Goal: Task Accomplishment & Management: Manage account settings

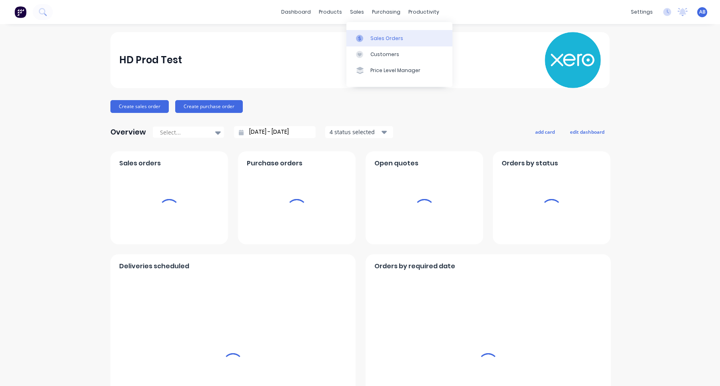
click at [376, 37] on div "Sales Orders" at bounding box center [387, 38] width 33 height 7
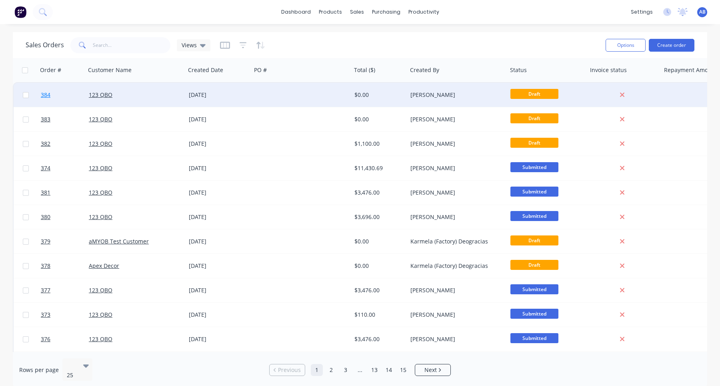
click at [46, 96] on span "384" at bounding box center [46, 95] width 10 height 8
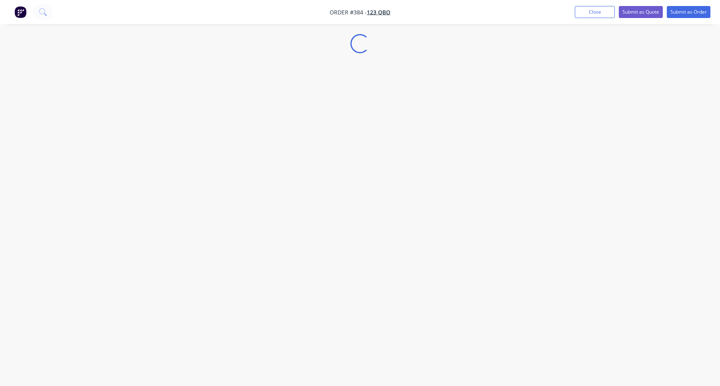
select select "GB"
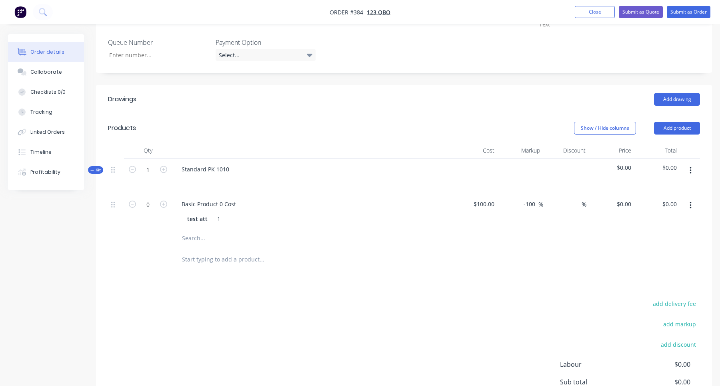
scroll to position [387, 0]
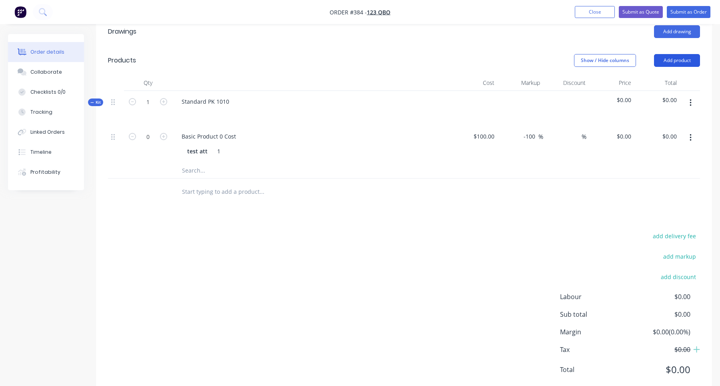
click at [686, 54] on button "Add product" at bounding box center [677, 60] width 46 height 13
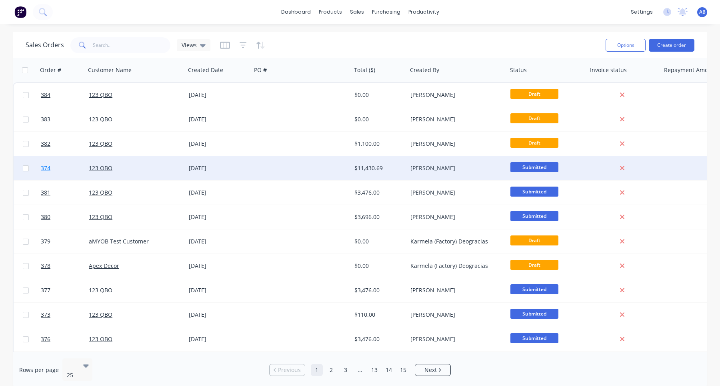
click at [47, 170] on span "374" at bounding box center [46, 168] width 10 height 8
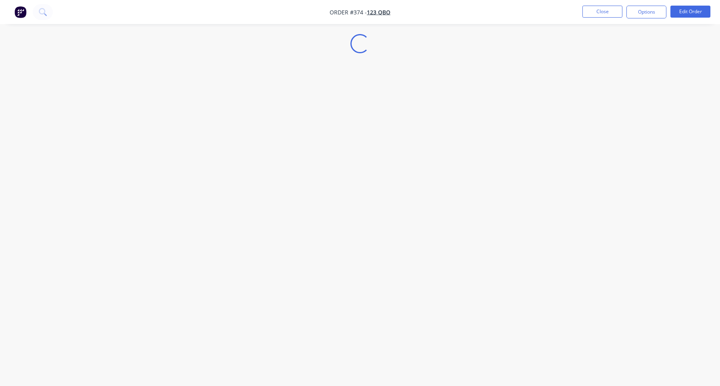
select select "GB"
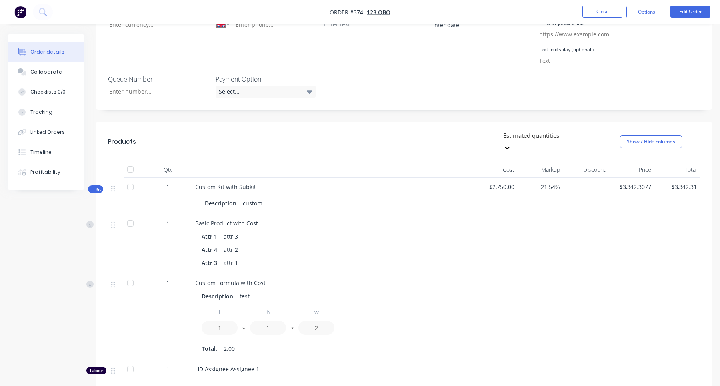
scroll to position [264, 0]
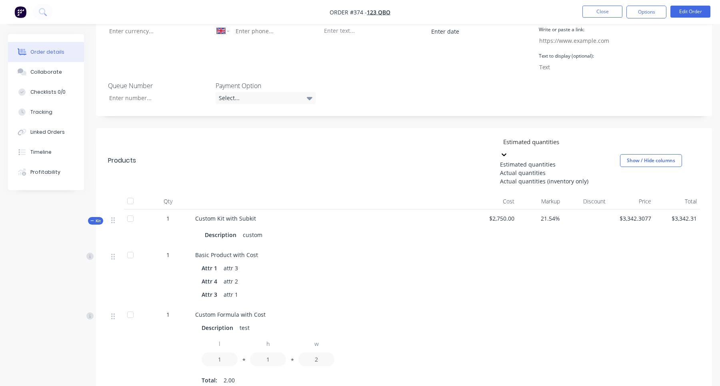
click at [523, 137] on div at bounding box center [560, 142] width 115 height 10
click at [515, 168] on div "Actual quantities" at bounding box center [560, 172] width 120 height 8
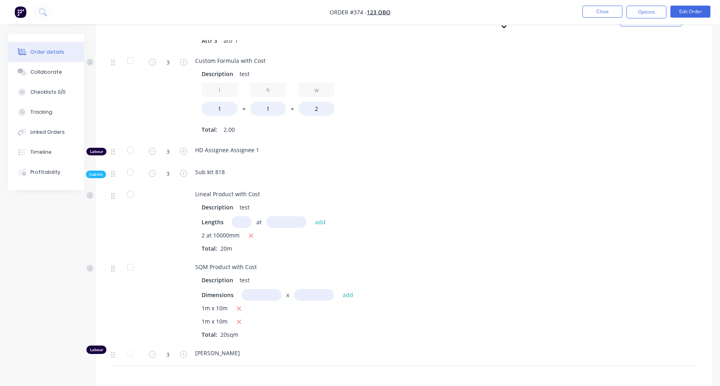
scroll to position [923, 0]
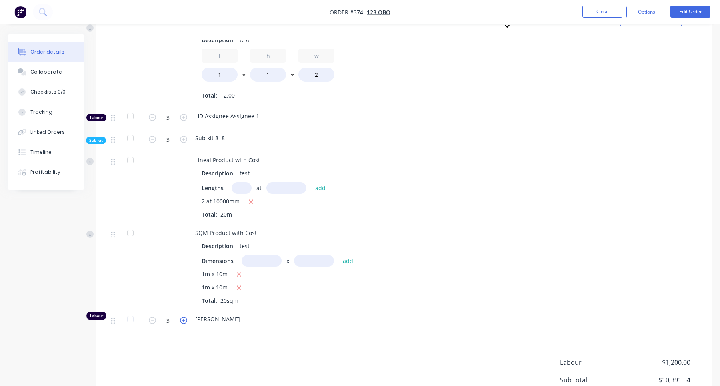
click at [184, 316] on icon "button" at bounding box center [183, 319] width 7 height 7
click at [151, 316] on icon "button" at bounding box center [152, 319] width 7 height 7
type input "3"
click at [183, 114] on icon "button" at bounding box center [183, 117] width 7 height 7
click at [154, 114] on icon "button" at bounding box center [152, 117] width 7 height 7
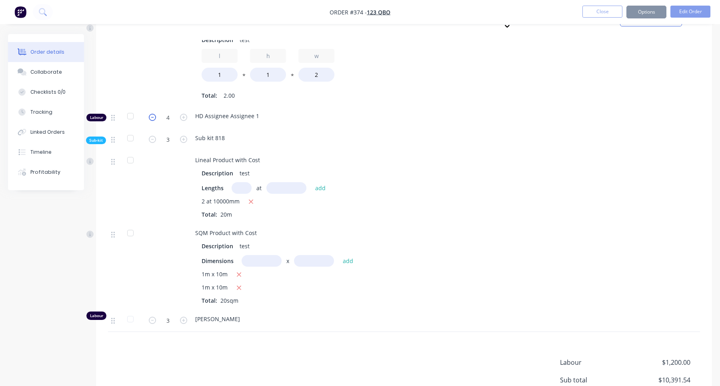
type input "3"
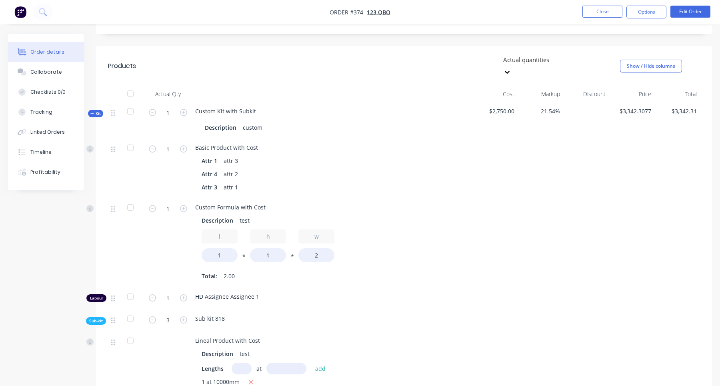
scroll to position [335, 0]
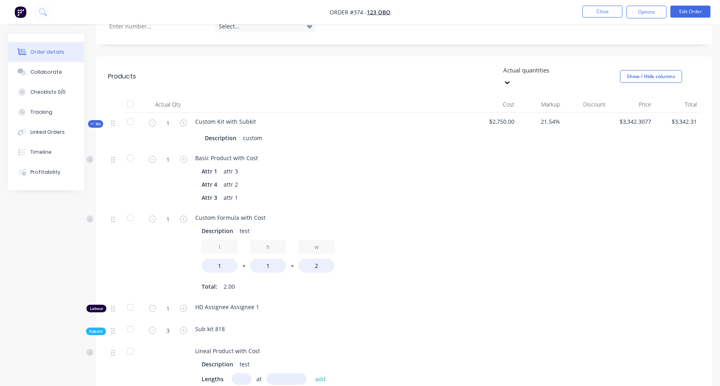
click at [581, 65] on div at bounding box center [560, 70] width 115 height 10
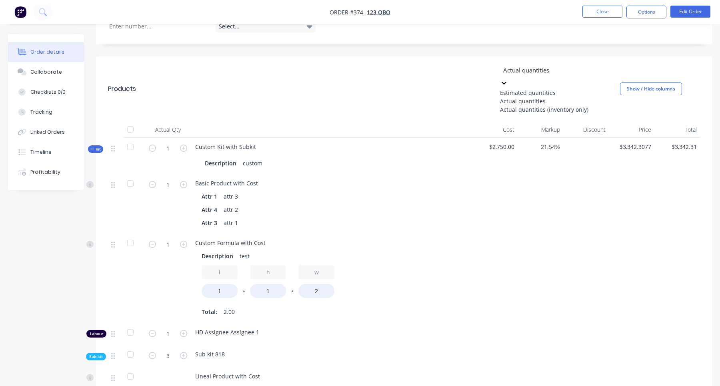
click at [558, 105] on div "Actual quantities (inventory only)" at bounding box center [560, 109] width 120 height 8
type input "0"
type input "3"
type input "2"
type input "0"
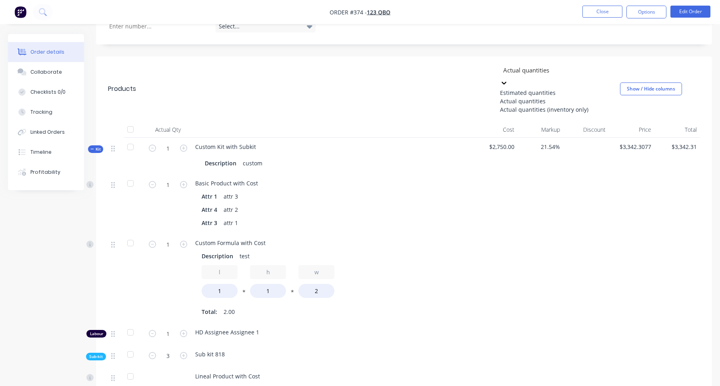
type input "0"
type input "4"
type input "0"
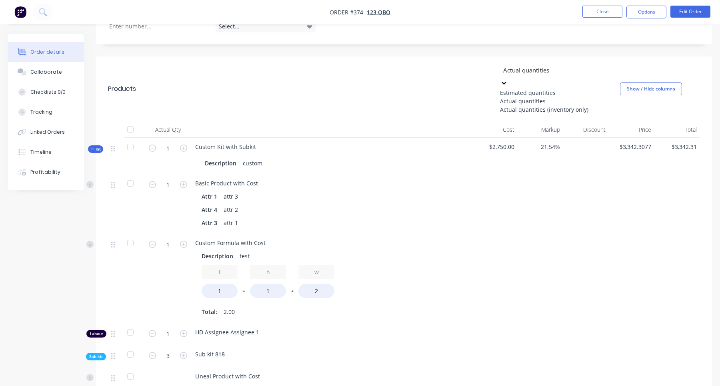
type input "0"
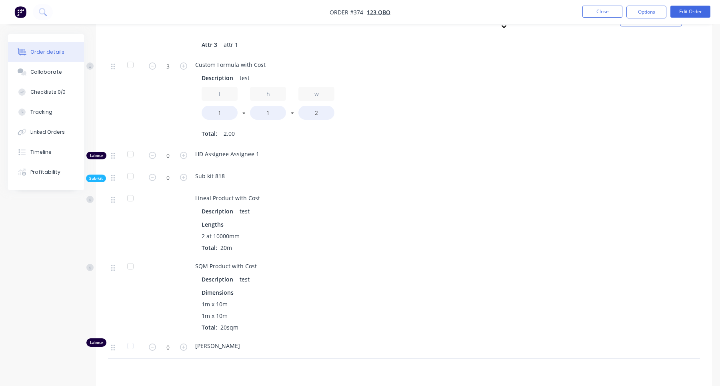
scroll to position [879, 0]
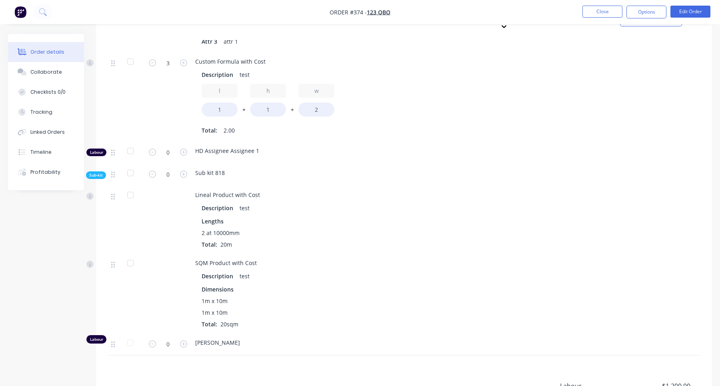
click at [184, 337] on form "0" at bounding box center [168, 343] width 42 height 12
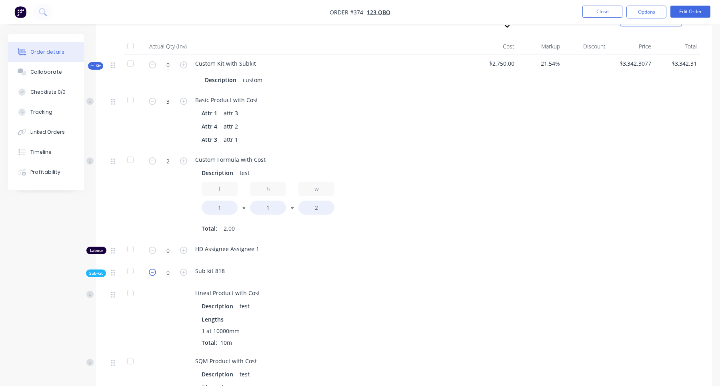
scroll to position [348, 0]
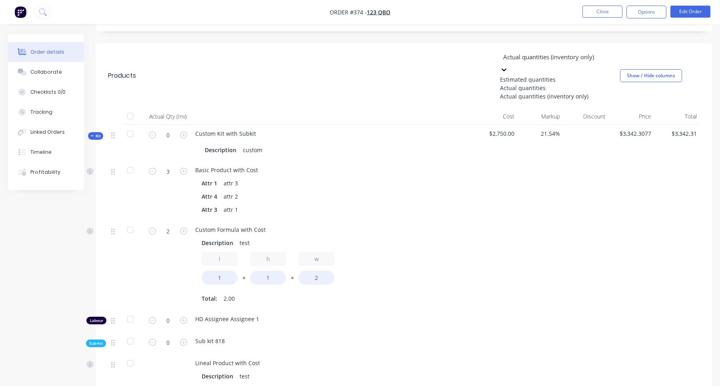
click at [597, 51] on div "Actual quantities (inventory only)" at bounding box center [560, 57] width 120 height 12
click at [543, 84] on div "Actual quantities" at bounding box center [560, 88] width 120 height 8
type input "1"
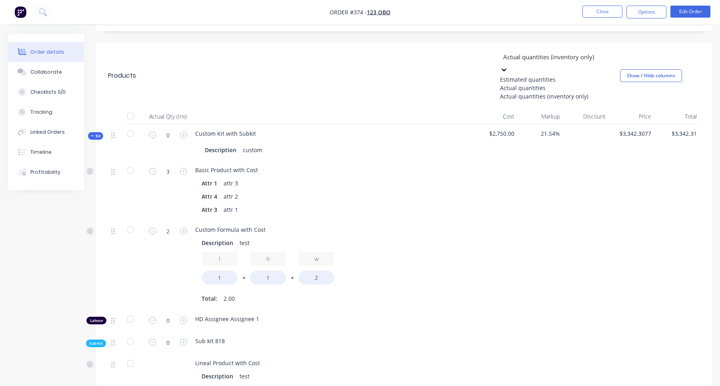
type input "1"
type input "3"
type input "2"
type input "3"
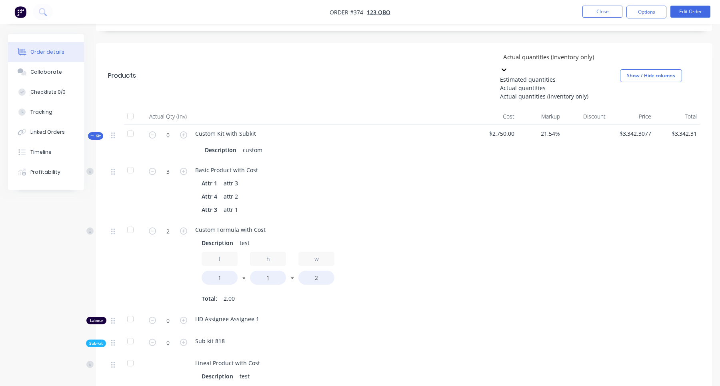
type input "3"
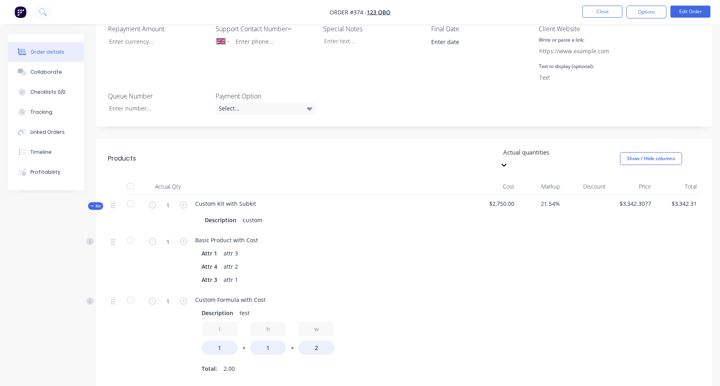
scroll to position [252, 0]
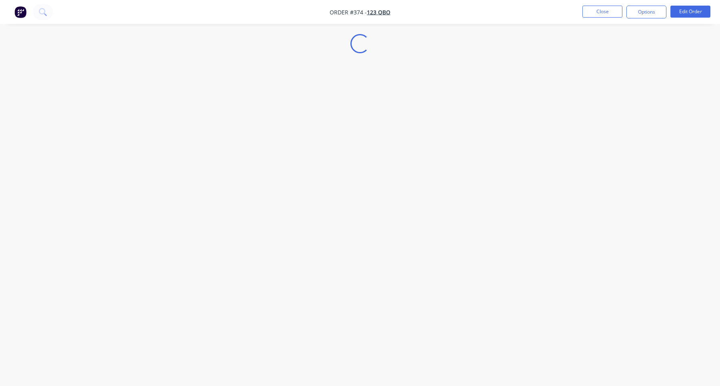
select select "GB"
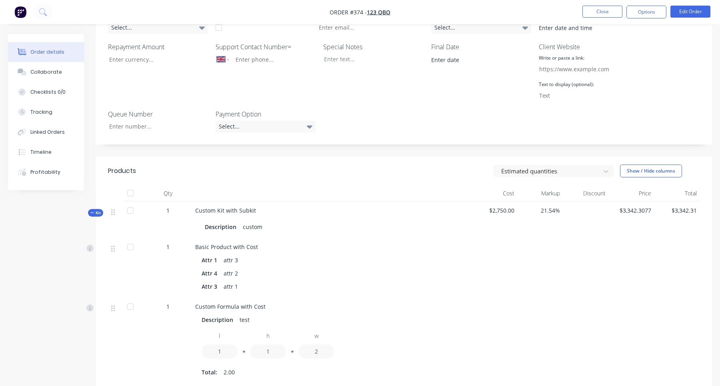
scroll to position [269, 0]
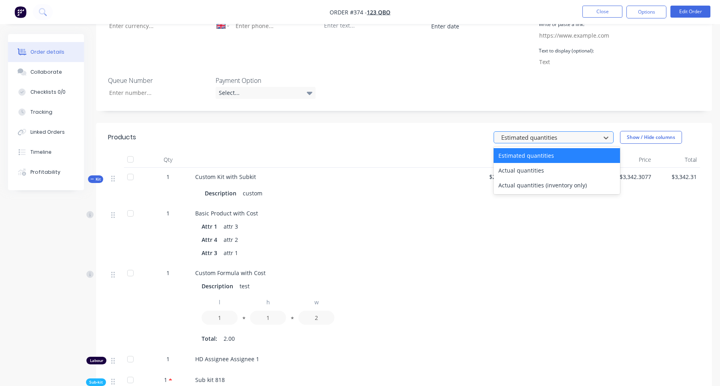
click at [546, 132] on div at bounding box center [549, 137] width 96 height 10
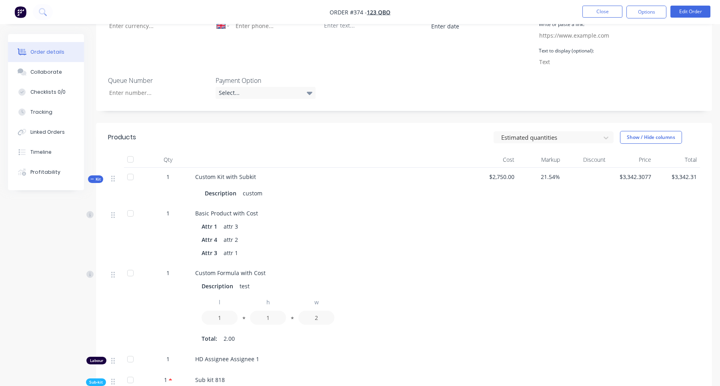
click at [278, 247] on div "Attr 3 attr 1" at bounding box center [332, 253] width 261 height 12
drag, startPoint x: 528, startPoint y: 119, endPoint x: 527, endPoint y: 124, distance: 4.9
click at [528, 132] on div at bounding box center [549, 137] width 96 height 10
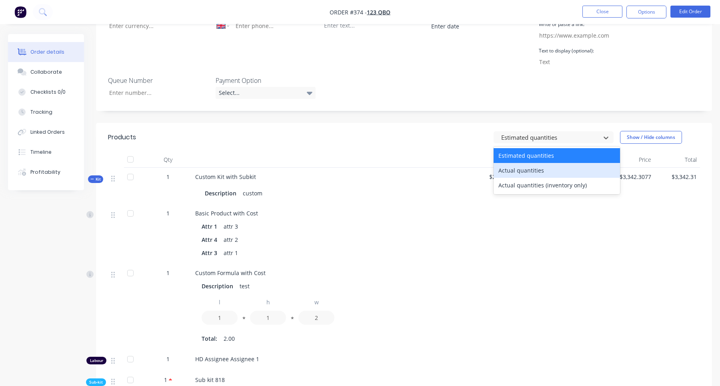
click at [519, 163] on div "Actual quantities" at bounding box center [557, 170] width 126 height 15
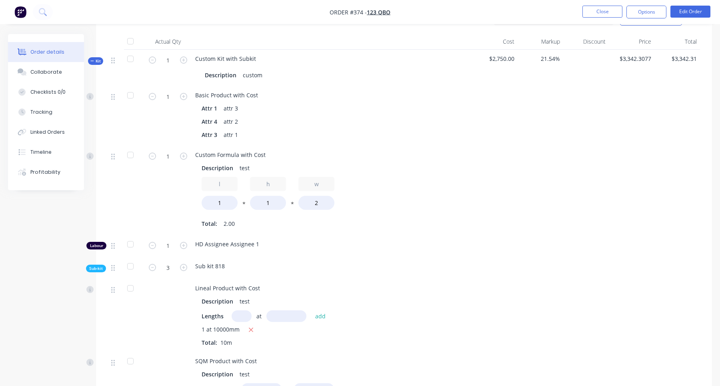
scroll to position [429, 0]
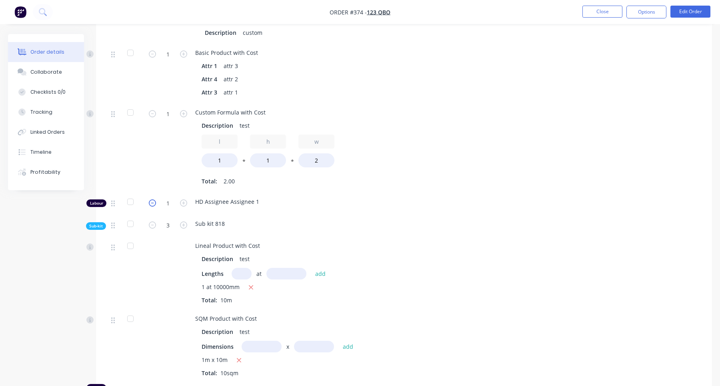
click at [154, 199] on icon "button" at bounding box center [152, 202] width 7 height 7
click at [189, 192] on div "0" at bounding box center [168, 203] width 48 height 22
click at [184, 199] on icon "button" at bounding box center [183, 202] width 7 height 7
type input "1"
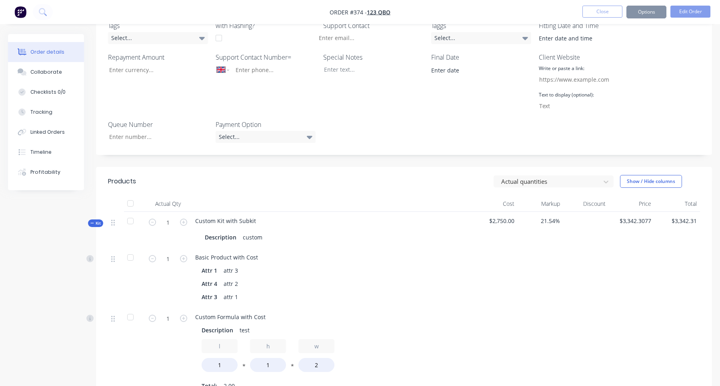
scroll to position [148, 0]
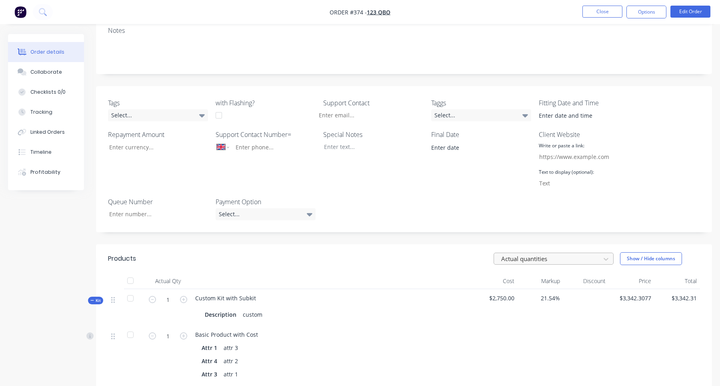
click at [562, 253] on div "Actual quantities" at bounding box center [548, 259] width 101 height 12
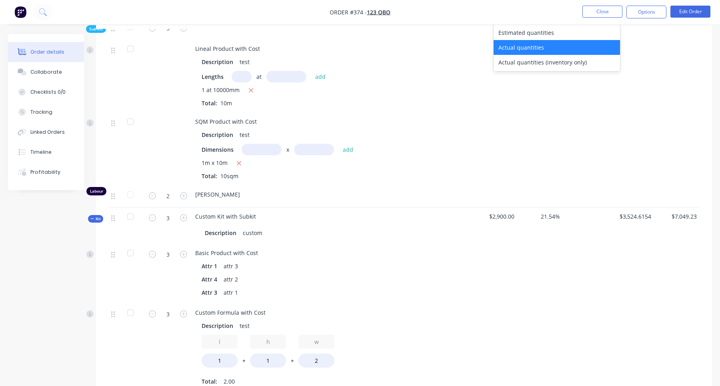
scroll to position [647, 0]
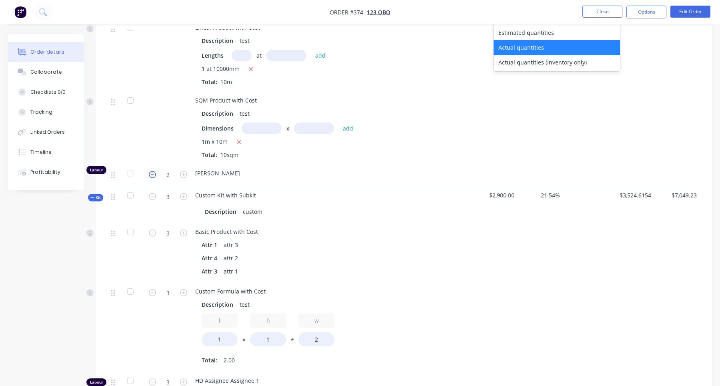
click at [152, 171] on icon "button" at bounding box center [152, 174] width 7 height 7
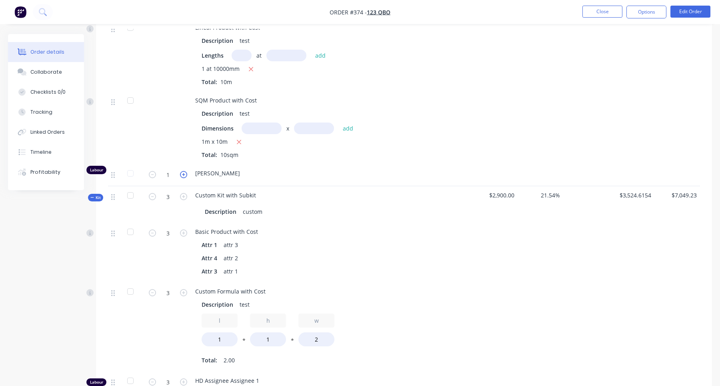
click at [183, 171] on icon "button" at bounding box center [183, 174] width 7 height 7
type input "2"
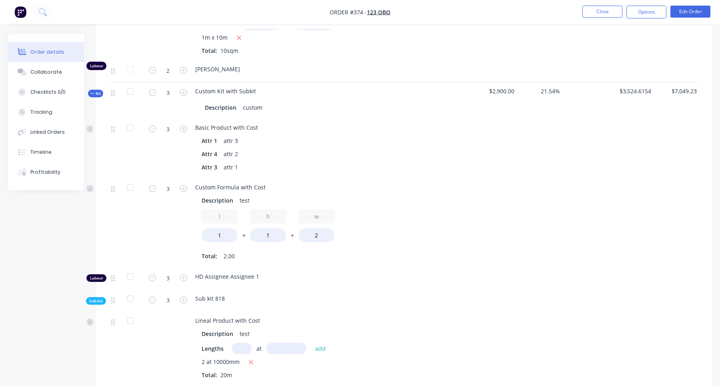
scroll to position [790, 0]
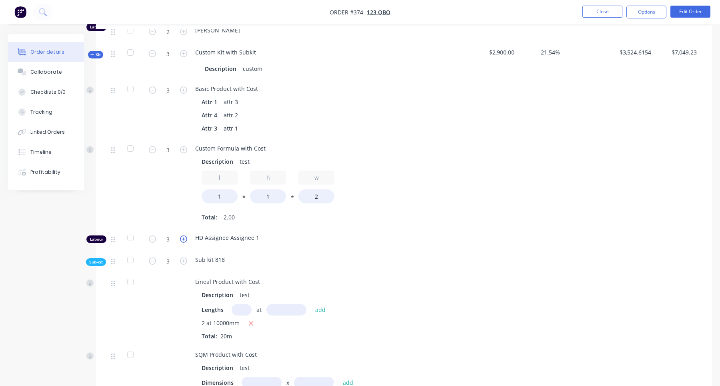
click at [184, 235] on icon "button" at bounding box center [183, 238] width 7 height 7
type input "5"
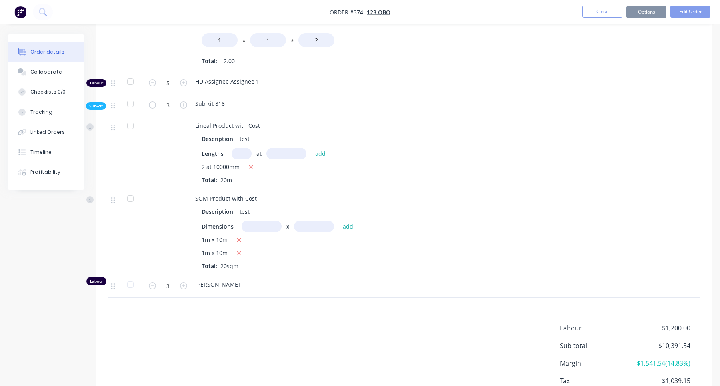
scroll to position [981, 0]
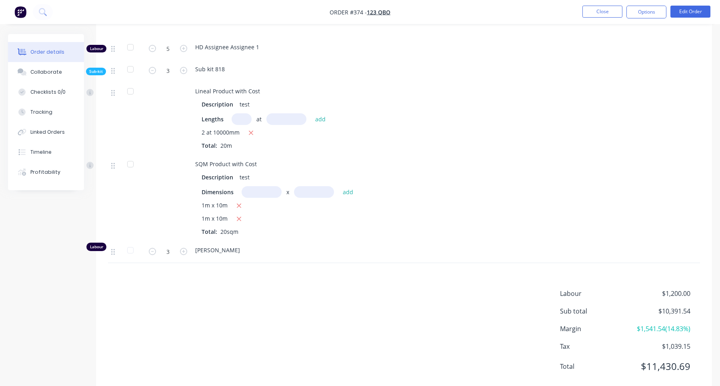
click at [184, 245] on form "3" at bounding box center [168, 251] width 42 height 12
click at [183, 248] on icon "button" at bounding box center [183, 251] width 7 height 7
type input "5"
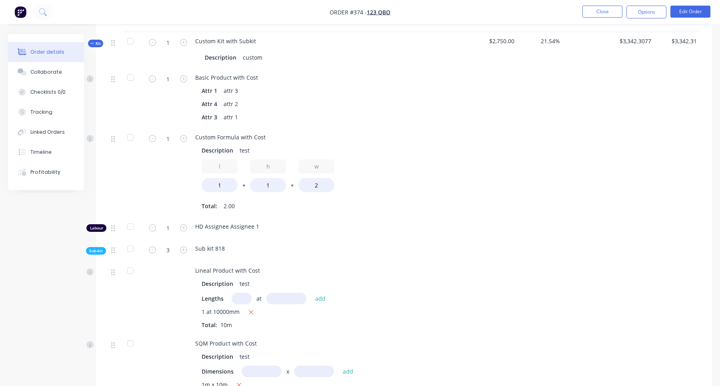
scroll to position [277, 0]
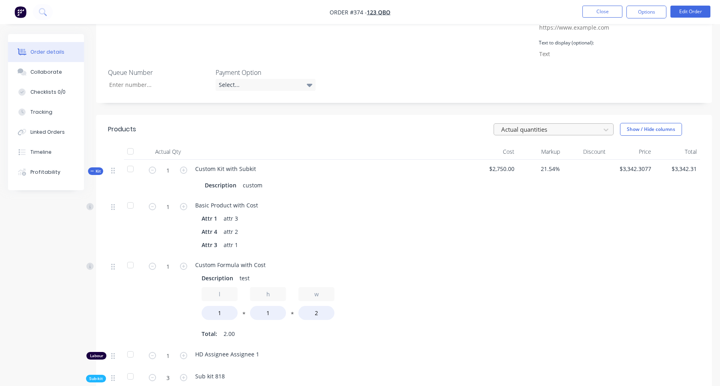
click at [538, 124] on div at bounding box center [549, 129] width 96 height 10
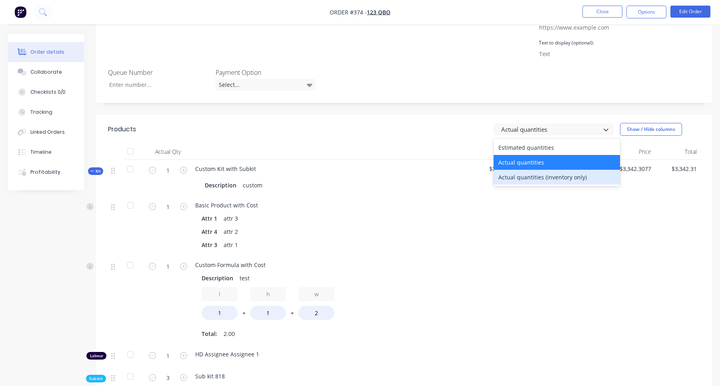
click at [538, 170] on div "Actual quantities (inventory only)" at bounding box center [557, 177] width 126 height 15
type input "0"
type input "3"
type input "2"
type input "0"
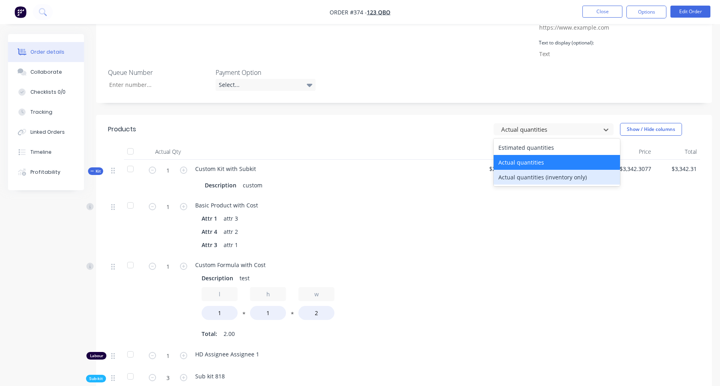
type input "0"
type input "4"
type input "0"
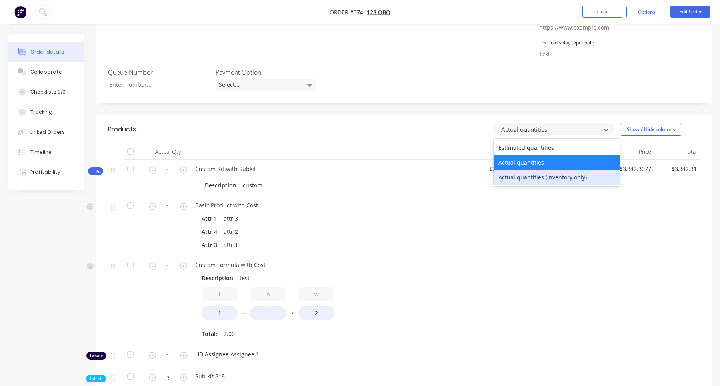
type input "0"
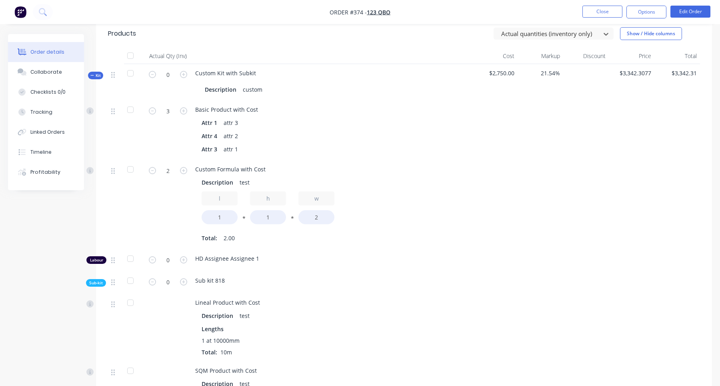
scroll to position [415, 0]
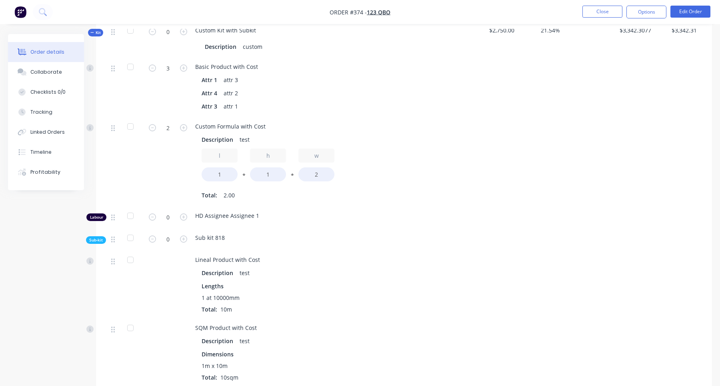
click at [189, 206] on div "0" at bounding box center [168, 217] width 48 height 22
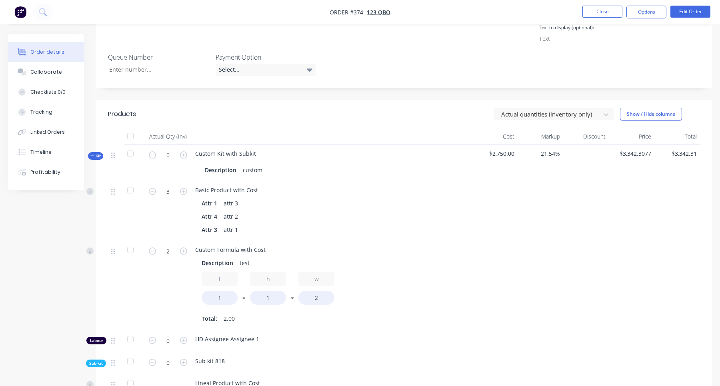
scroll to position [281, 0]
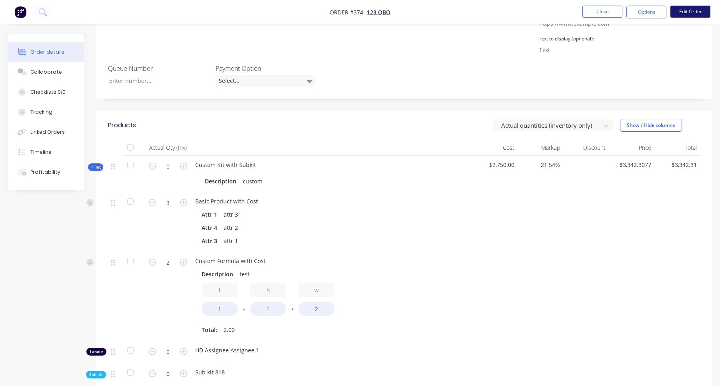
click at [694, 16] on button "Edit Order" at bounding box center [691, 12] width 40 height 12
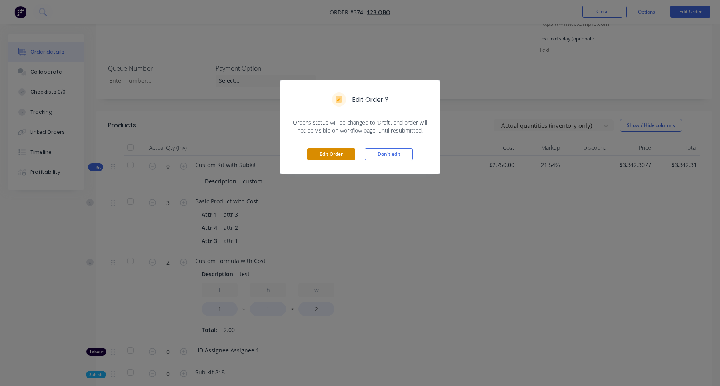
click at [331, 157] on button "Edit Order" at bounding box center [331, 154] width 48 height 12
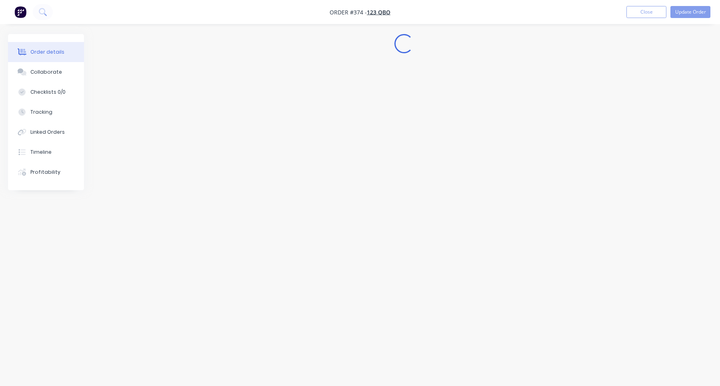
select select "GB"
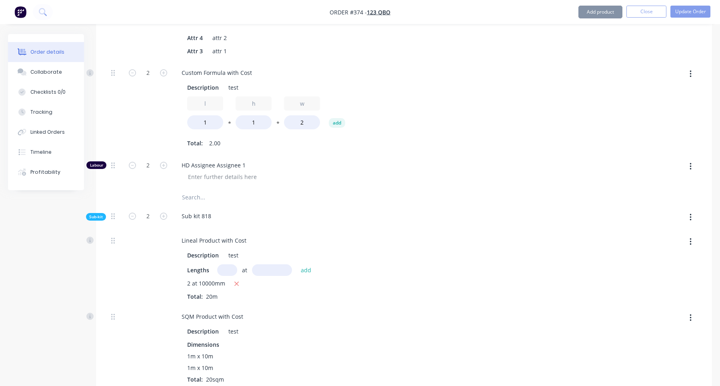
type input "$3,160.00"
type input "$3,889.2308"
type input "$7,778.46"
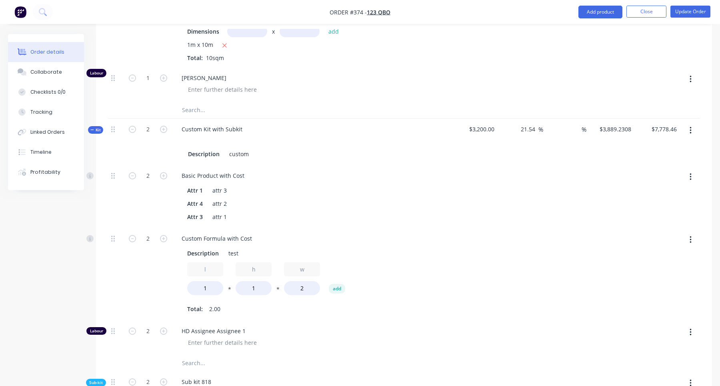
click at [692, 123] on button "button" at bounding box center [690, 130] width 19 height 14
click at [675, 146] on div "Add product to kit" at bounding box center [662, 152] width 62 height 12
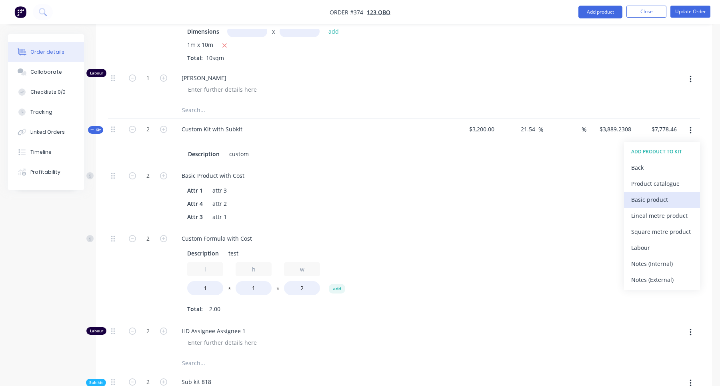
click at [669, 194] on div "Basic product" at bounding box center [662, 200] width 62 height 12
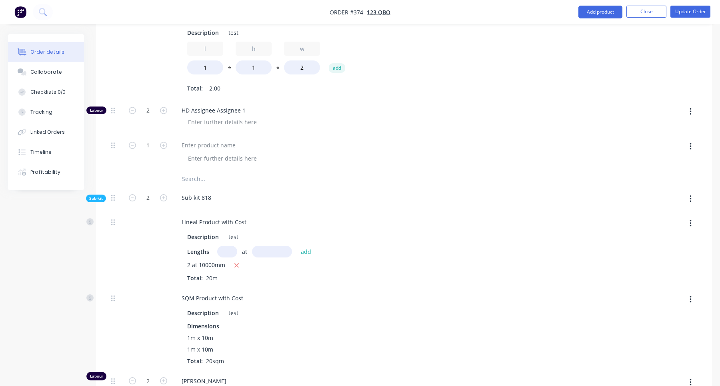
scroll to position [1049, 0]
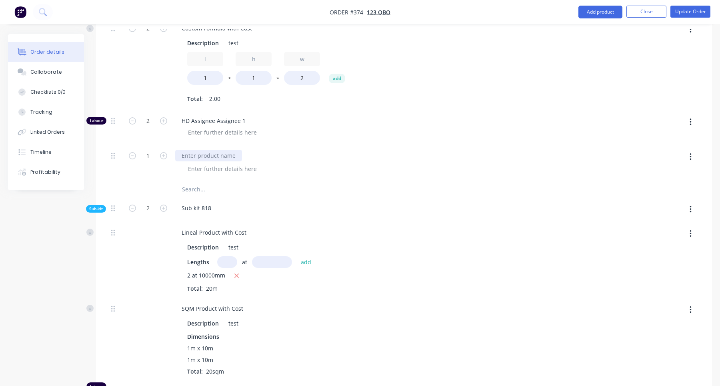
click at [211, 150] on div at bounding box center [208, 156] width 67 height 12
click at [218, 163] on div at bounding box center [223, 169] width 82 height 12
click at [698, 13] on button "Update Order" at bounding box center [691, 12] width 40 height 12
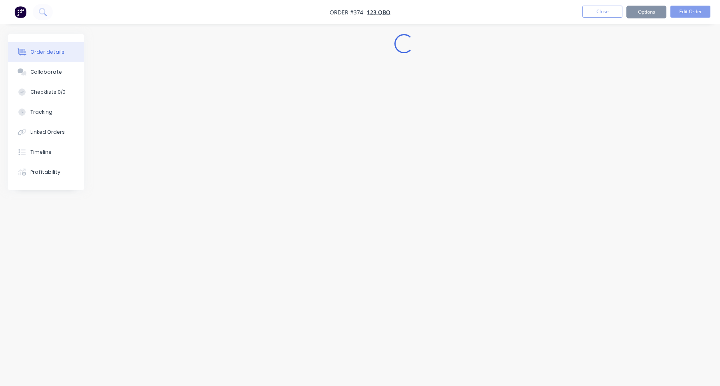
scroll to position [0, 0]
select select "GB"
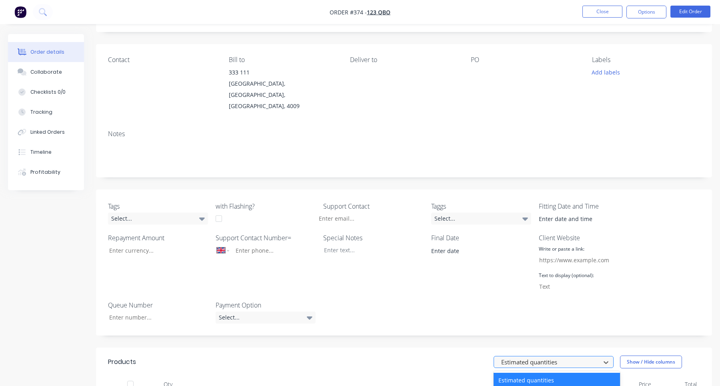
scroll to position [61, 0]
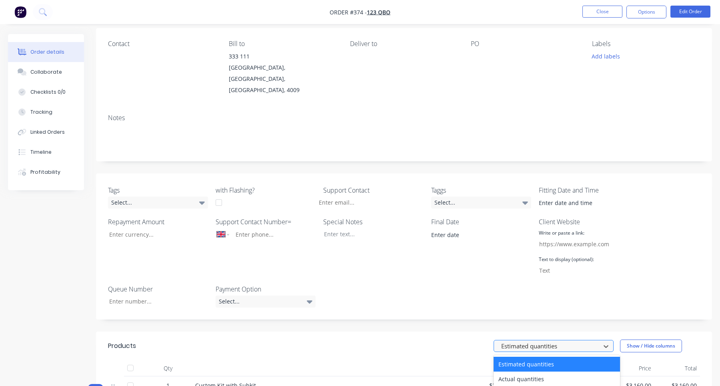
click at [540, 341] on div "Estimated quantities, 1 of 3. 3 results available. Use Up and Down to choose op…" at bounding box center [557, 346] width 126 height 12
click at [533, 371] on div "Actual quantities" at bounding box center [557, 378] width 126 height 15
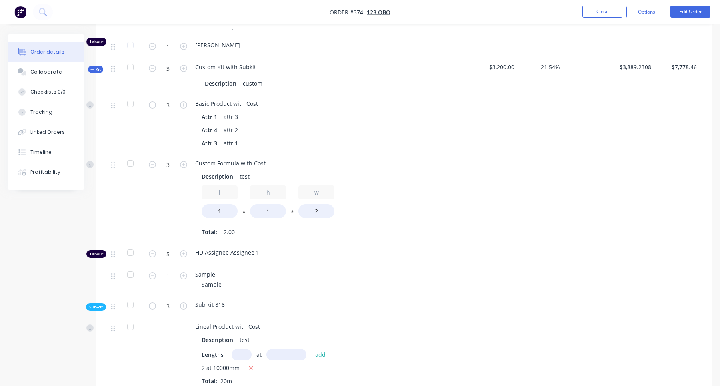
scroll to position [864, 0]
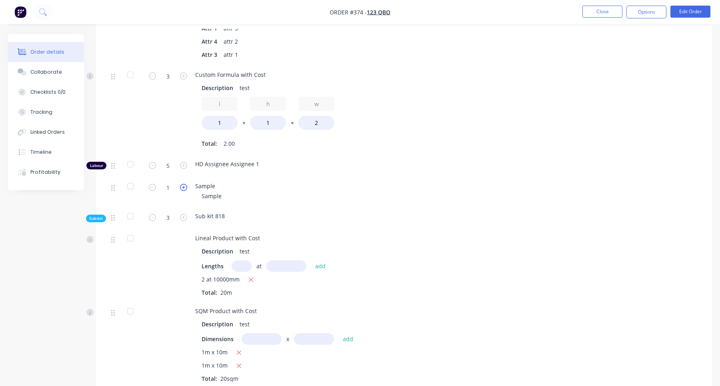
click at [184, 184] on icon "button" at bounding box center [183, 187] width 7 height 7
click at [183, 184] on icon "button" at bounding box center [183, 187] width 7 height 7
type input "3"
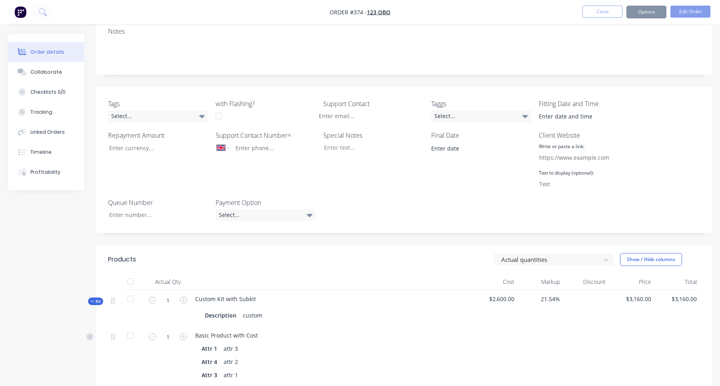
scroll to position [112, 0]
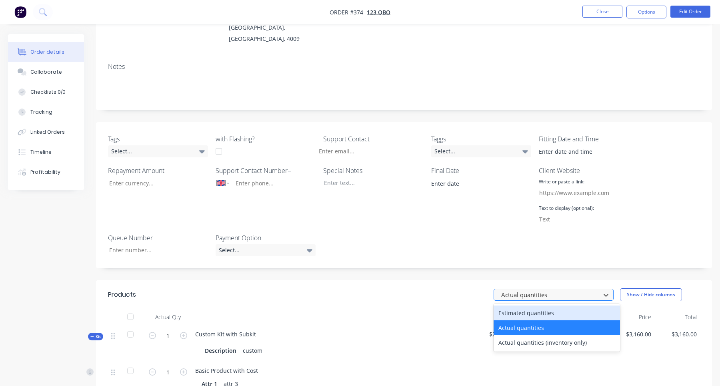
click at [530, 290] on div at bounding box center [549, 295] width 96 height 10
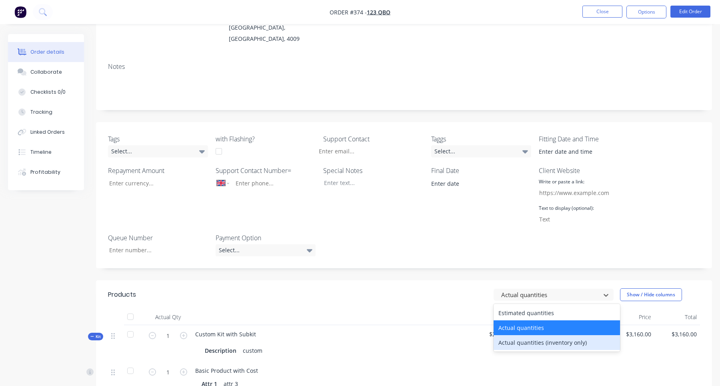
click at [530, 335] on div "Actual quantities (inventory only)" at bounding box center [557, 342] width 126 height 15
type input "0"
type input "3"
type input "2"
type input "0"
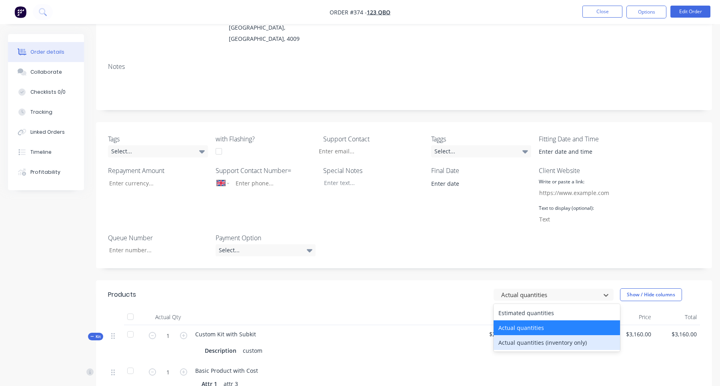
type input "0"
type input "4"
type input "0"
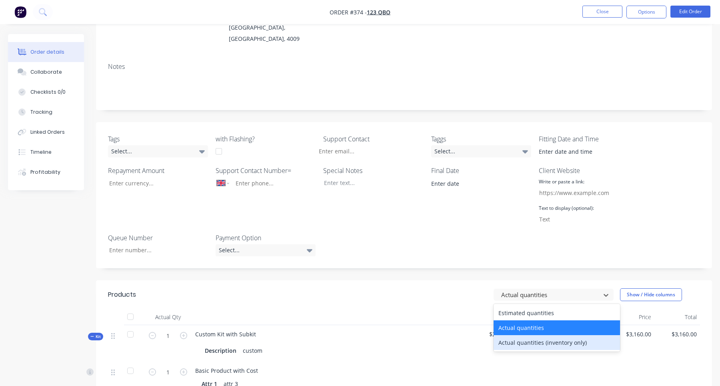
type input "0"
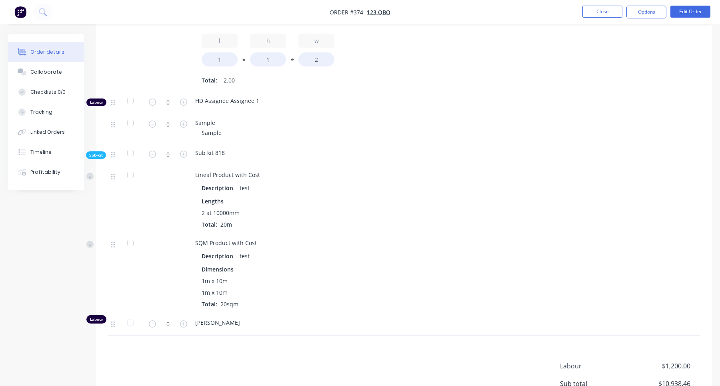
scroll to position [927, 0]
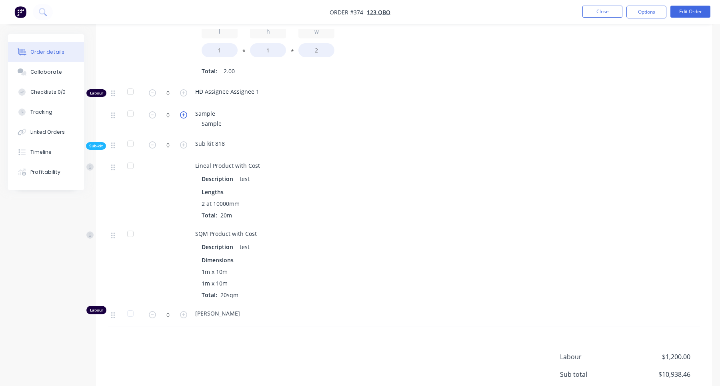
click at [186, 111] on icon "button" at bounding box center [183, 114] width 7 height 7
click at [182, 111] on icon "button" at bounding box center [183, 114] width 7 height 7
type input "3"
click at [603, 10] on button "Close" at bounding box center [603, 12] width 40 height 12
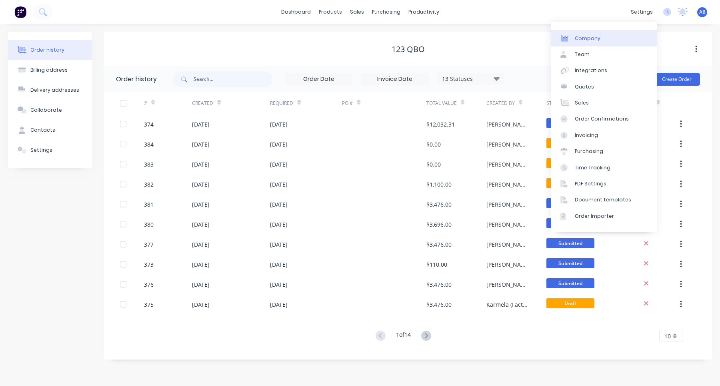
click at [607, 38] on link "Company" at bounding box center [604, 38] width 106 height 16
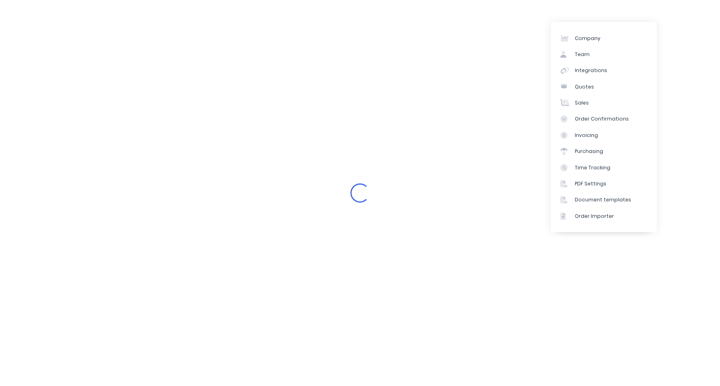
select select "GB"
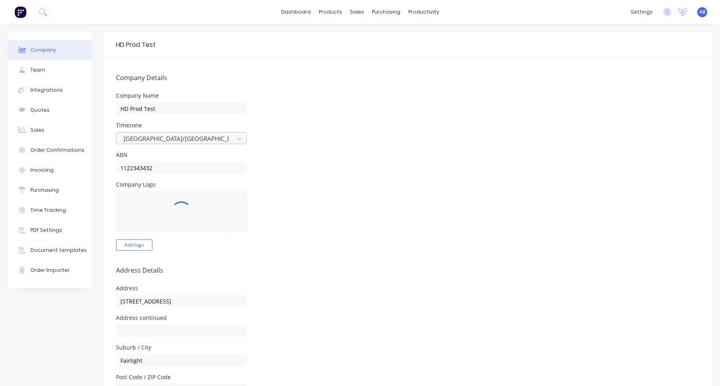
click at [224, 137] on div at bounding box center [176, 139] width 107 height 10
click at [349, 117] on form "Company Details Company Name HD Prod Test Timezone Canada/Central ABN 112234343…" at bounding box center [408, 371] width 608 height 627
click at [705, 11] on span "AB" at bounding box center [702, 11] width 6 height 7
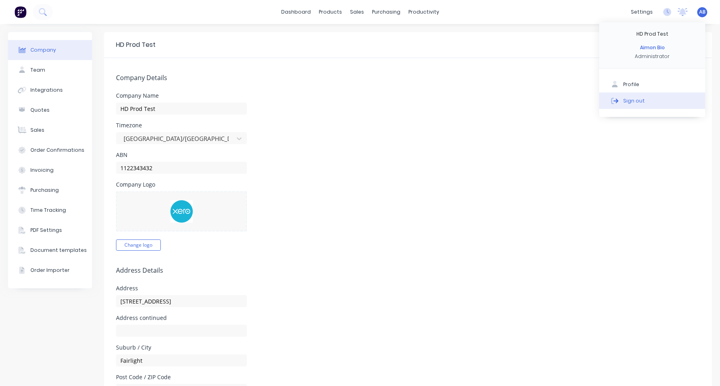
click at [675, 99] on button "Sign out" at bounding box center [652, 100] width 106 height 16
